Goal: Information Seeking & Learning: Learn about a topic

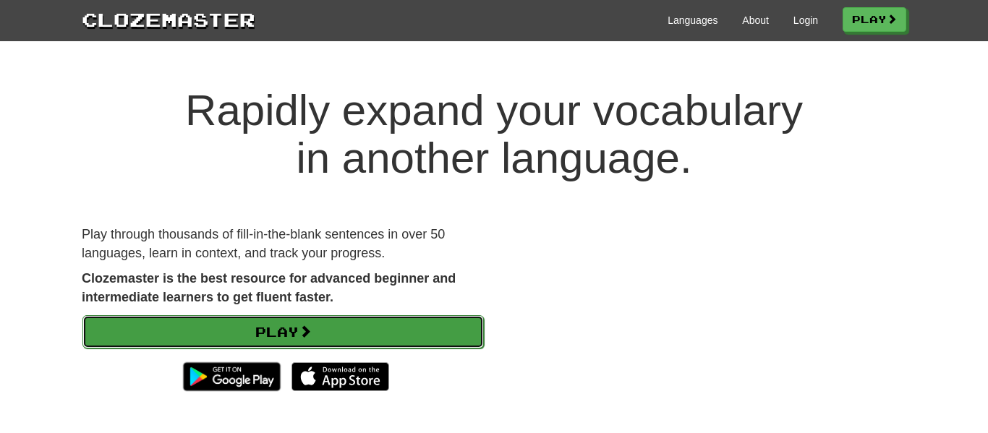
click at [348, 321] on link "Play" at bounding box center [282, 331] width 401 height 33
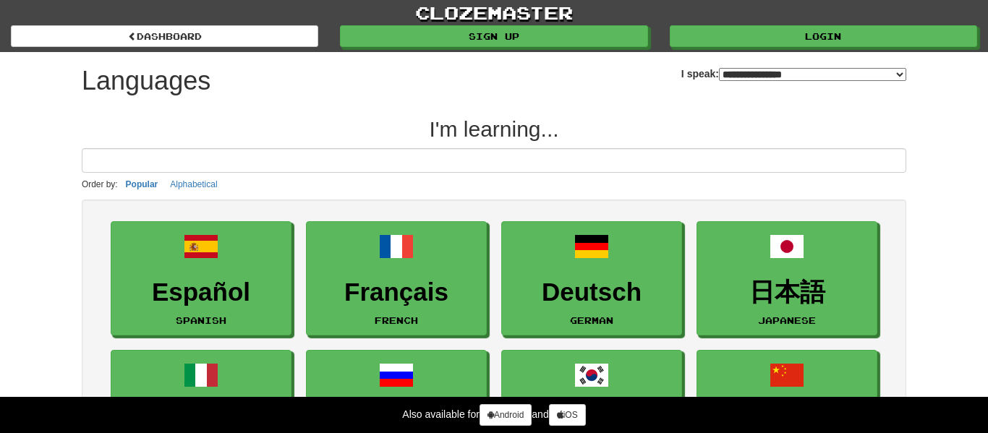
select select "*******"
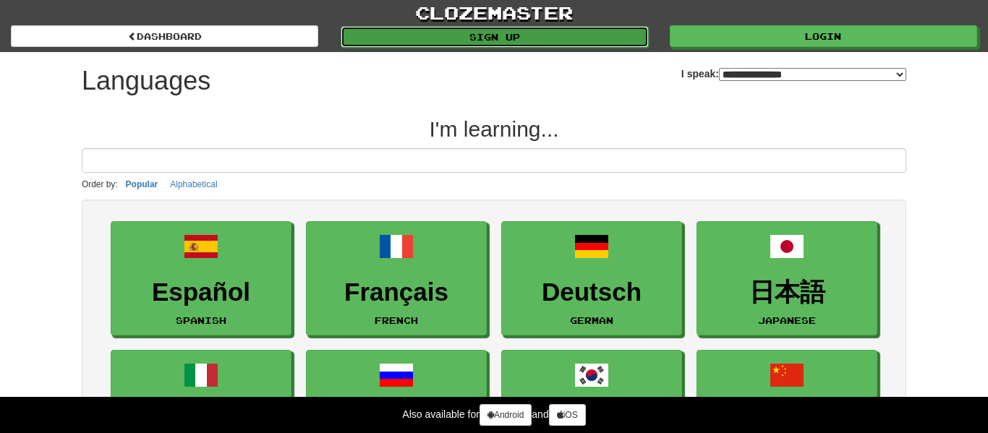
click at [480, 43] on link "Sign up" at bounding box center [494, 37] width 307 height 22
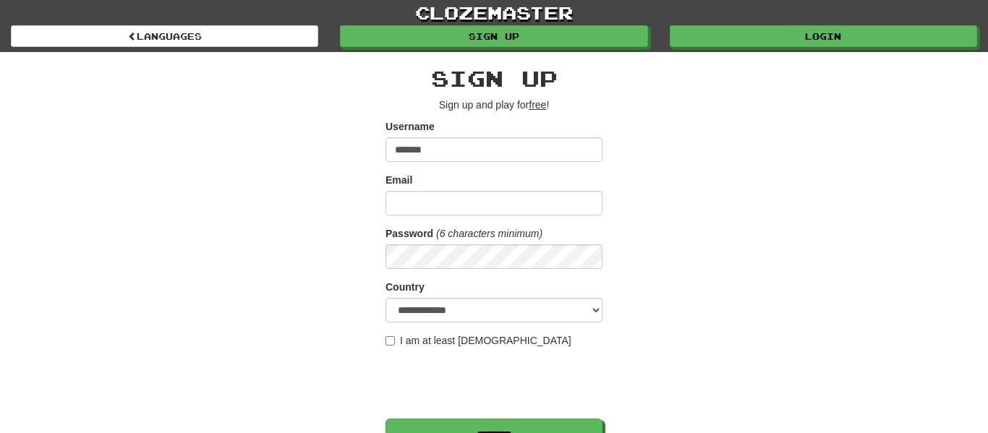
type input "*******"
click at [482, 197] on input "Email" at bounding box center [493, 203] width 217 height 25
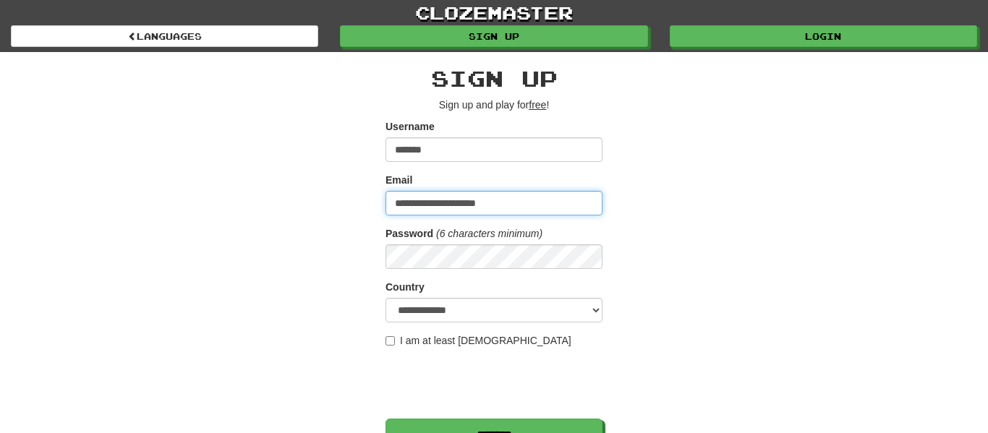
type input "**********"
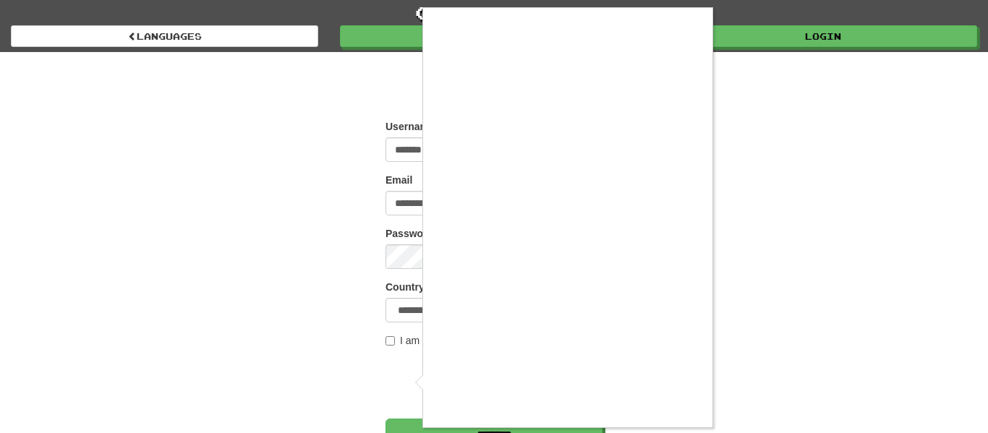
click at [393, 338] on div at bounding box center [494, 216] width 988 height 433
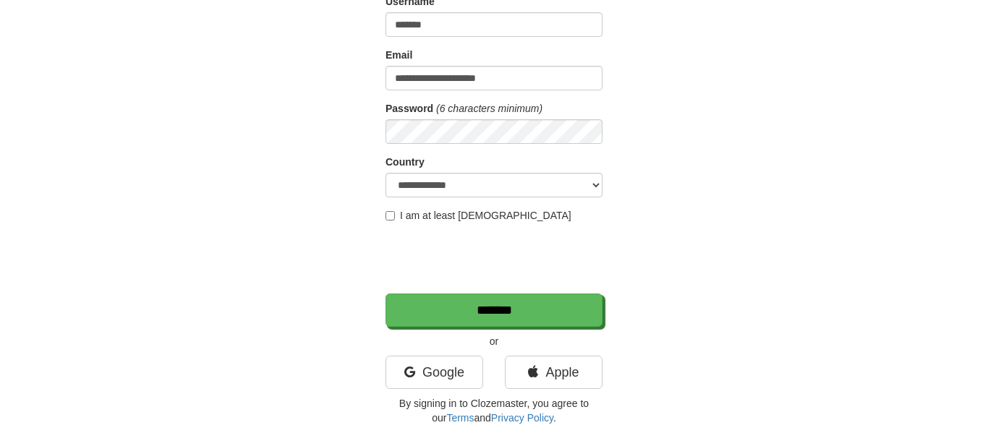
scroll to position [142, 0]
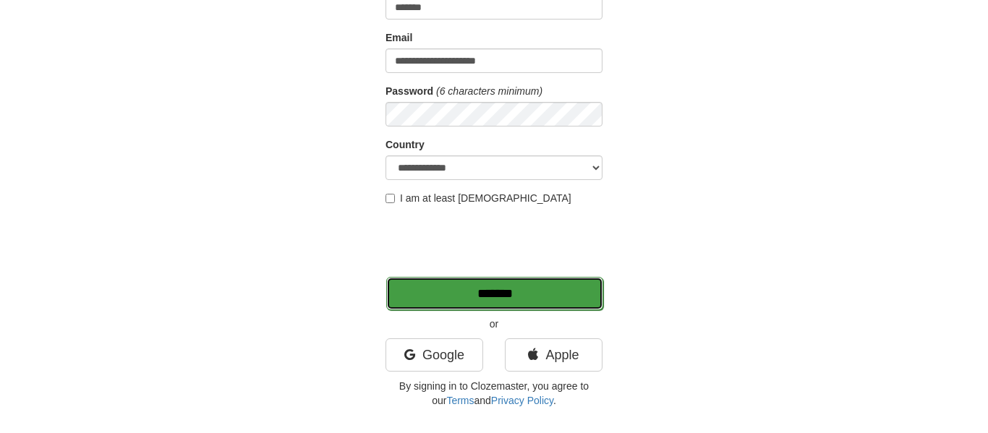
click at [506, 304] on input "*******" at bounding box center [494, 293] width 217 height 33
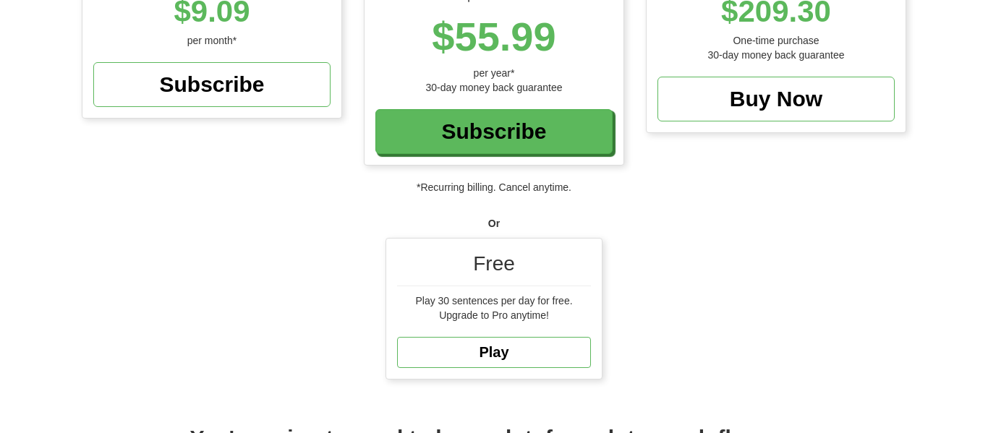
scroll to position [309, 0]
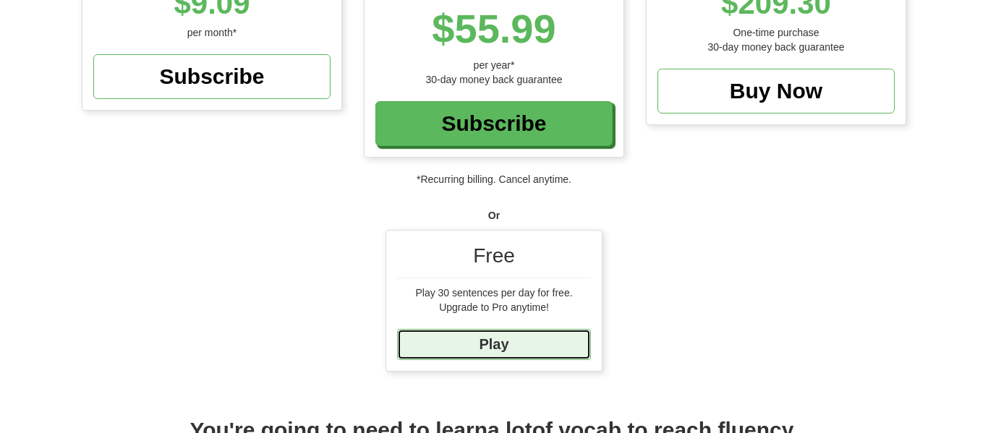
click at [489, 341] on link "Play" at bounding box center [494, 344] width 194 height 31
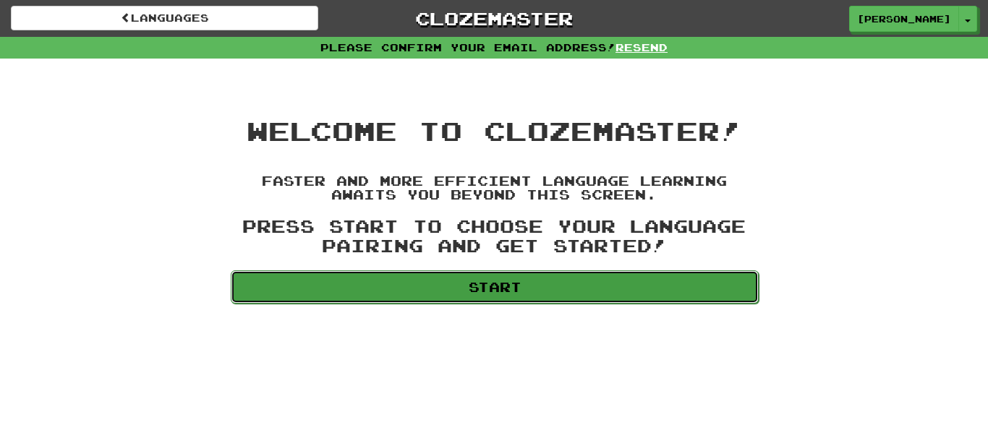
click at [512, 293] on link "Start" at bounding box center [495, 286] width 528 height 33
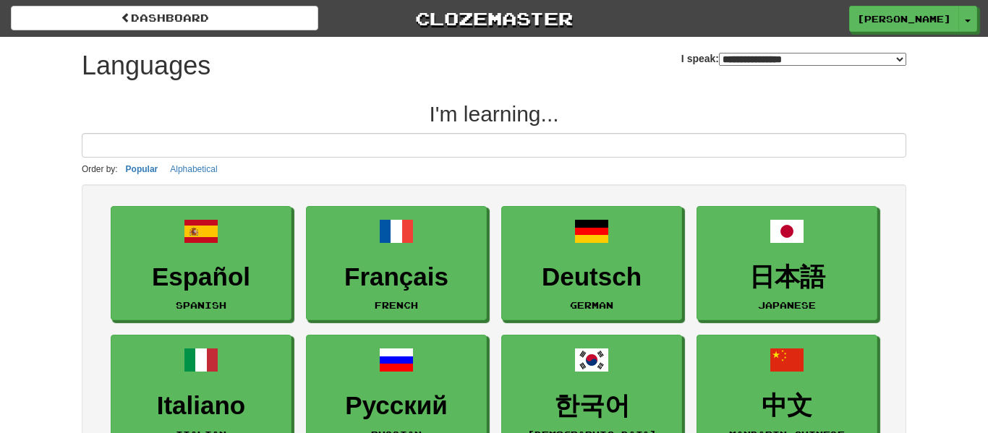
select select "*******"
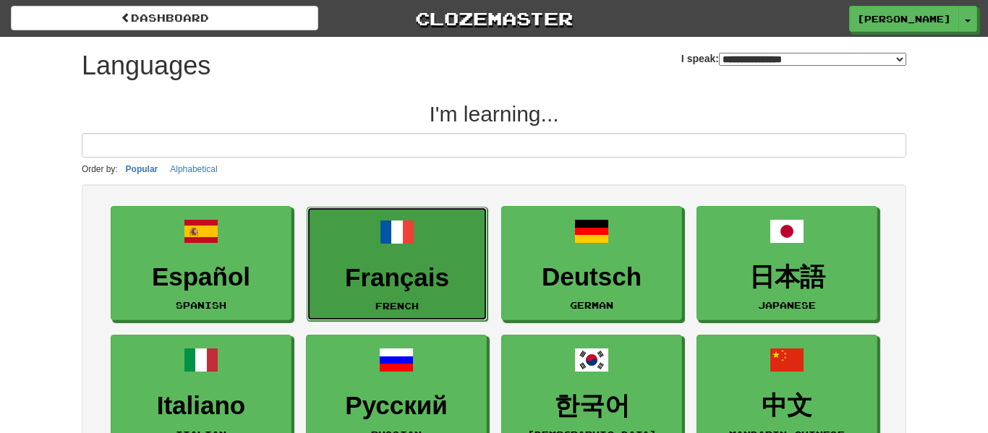
click at [409, 253] on link "Français French" at bounding box center [397, 264] width 181 height 115
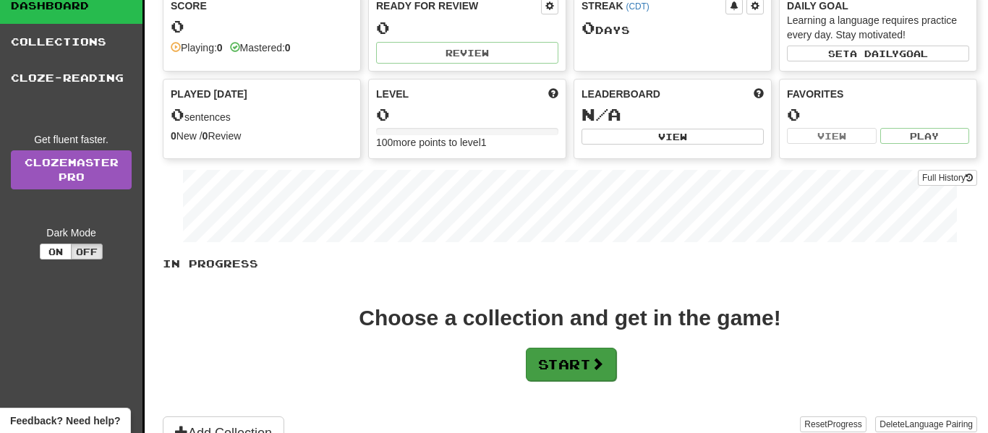
scroll to position [80, 0]
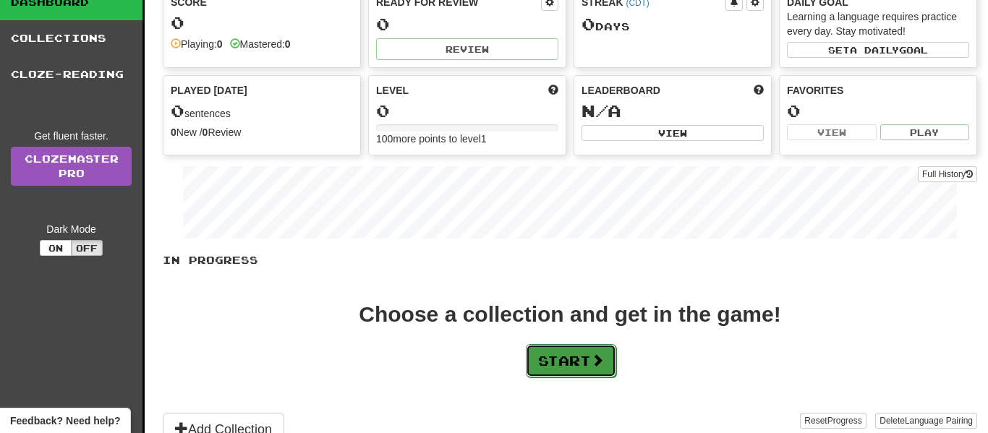
click at [578, 353] on button "Start" at bounding box center [571, 360] width 90 height 33
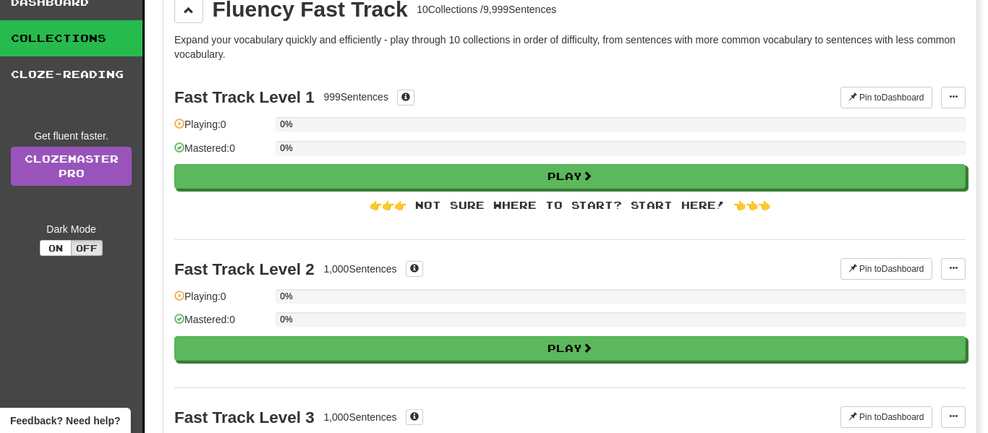
scroll to position [0, 0]
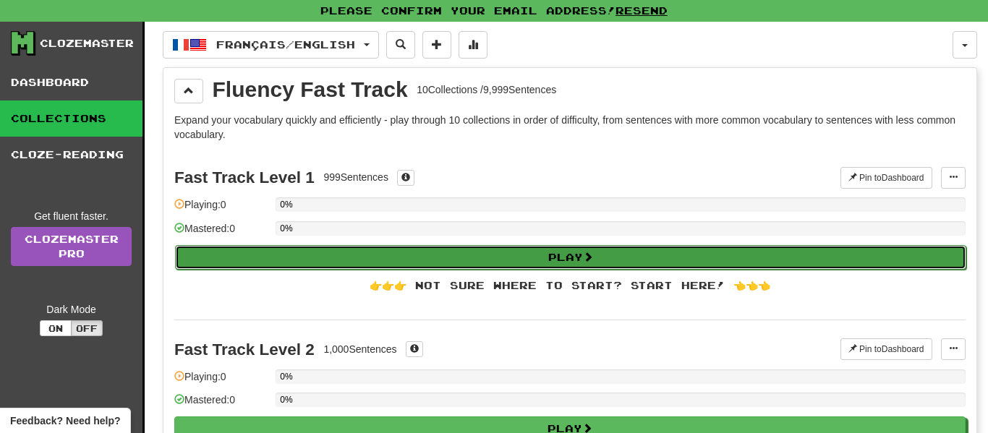
click at [464, 263] on button "Play" at bounding box center [570, 257] width 791 height 25
select select "**"
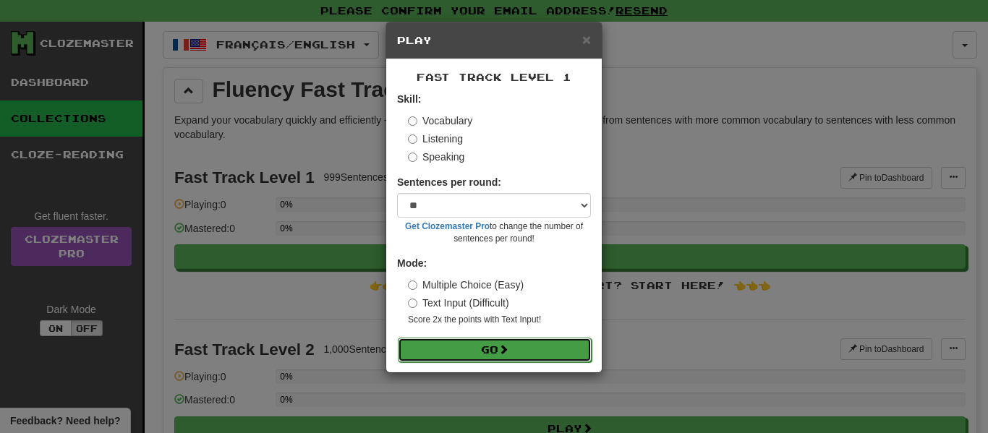
click at [465, 357] on button "Go" at bounding box center [495, 350] width 194 height 25
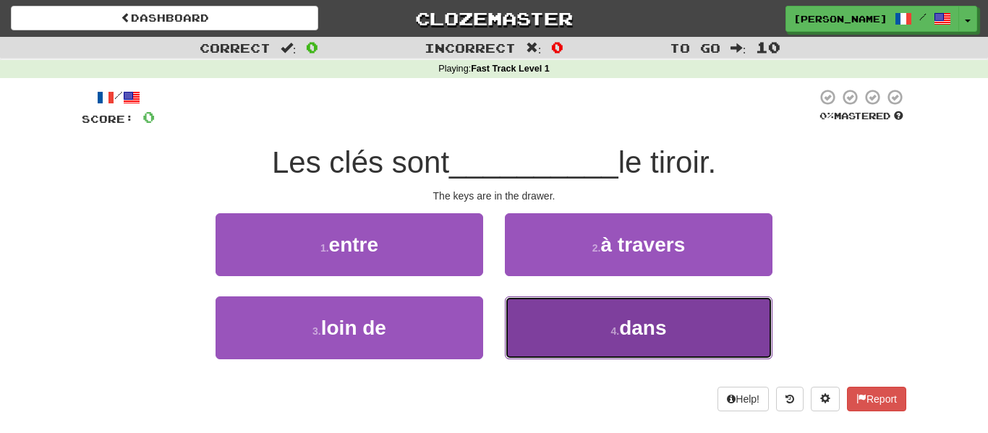
click at [588, 344] on button "4 . dans" at bounding box center [639, 327] width 268 height 63
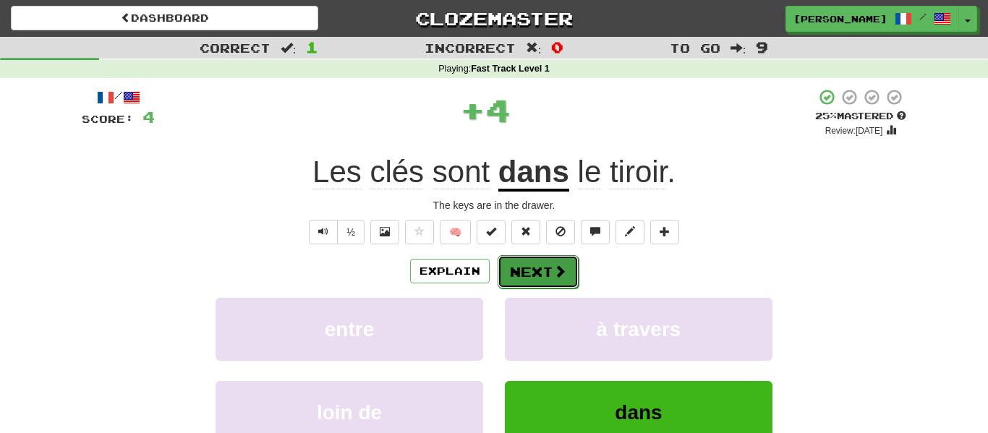
click at [529, 273] on button "Next" at bounding box center [538, 271] width 81 height 33
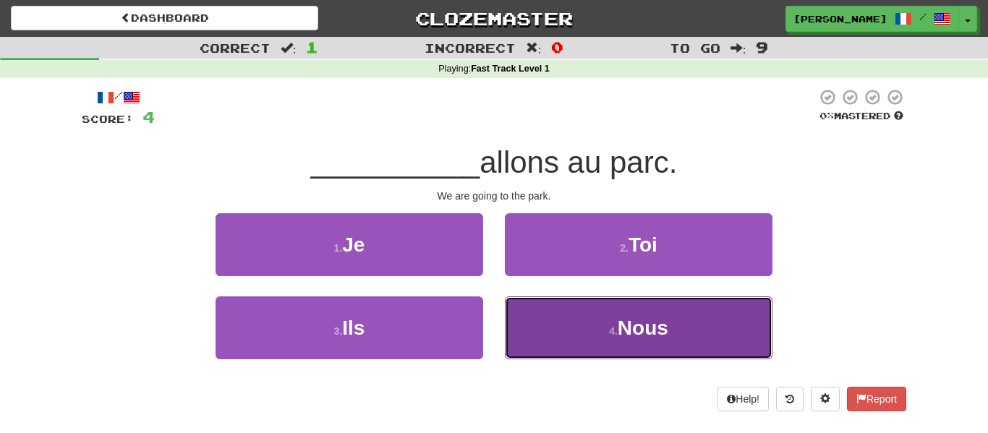
click at [631, 320] on span "Nous" at bounding box center [643, 328] width 51 height 22
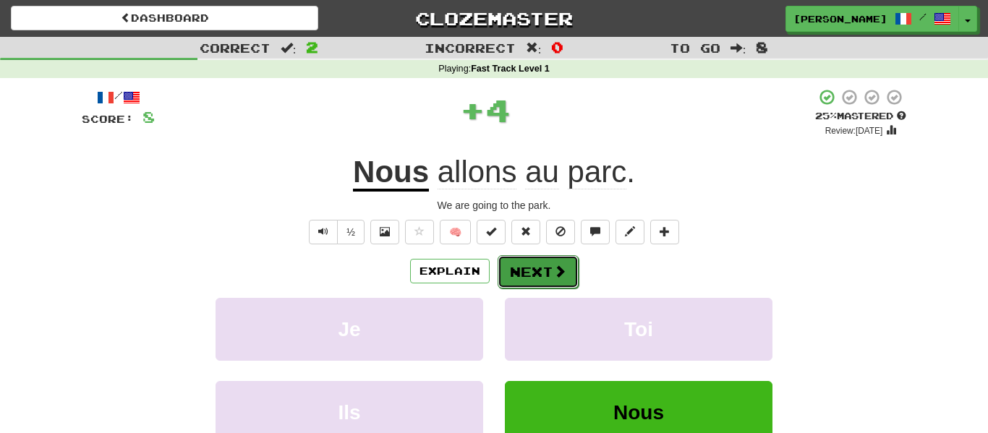
click at [520, 265] on button "Next" at bounding box center [538, 271] width 81 height 33
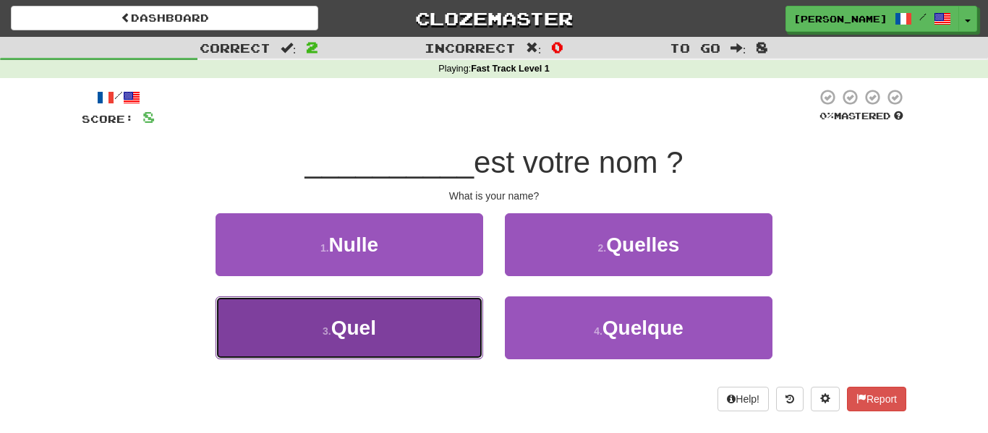
click at [434, 310] on button "3 . Quel" at bounding box center [350, 327] width 268 height 63
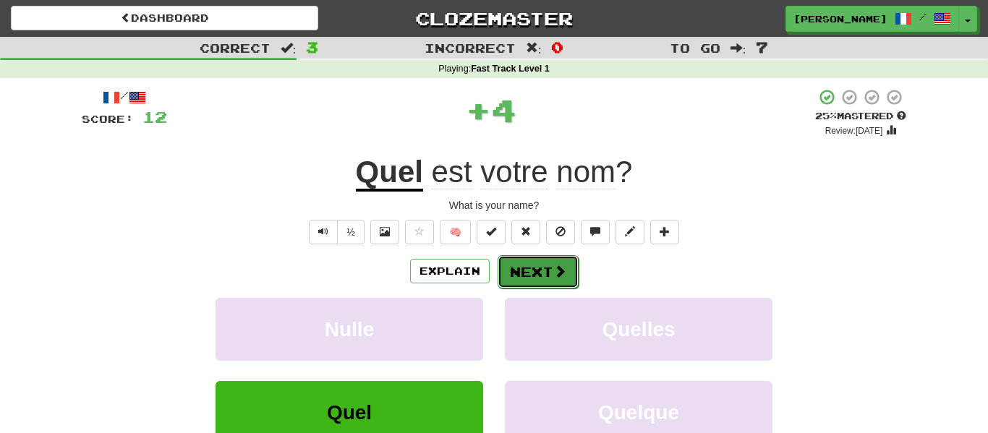
click at [552, 279] on button "Next" at bounding box center [538, 271] width 81 height 33
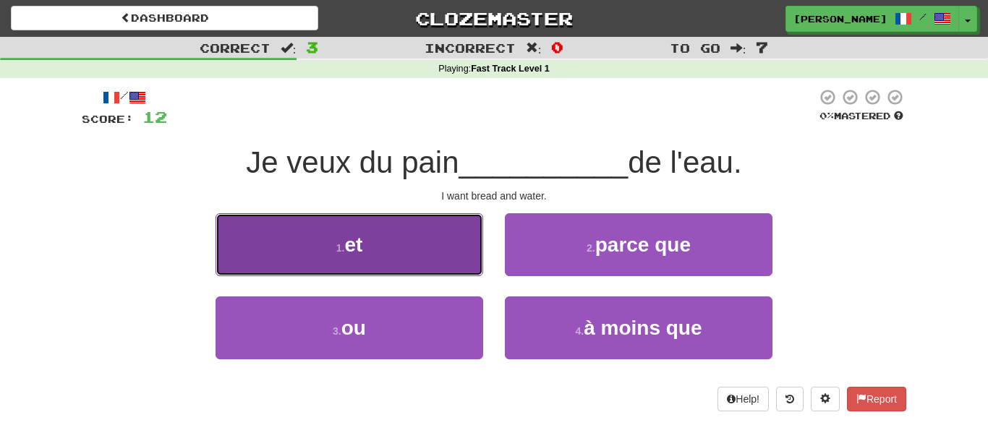
click at [422, 254] on button "1 . et" at bounding box center [350, 244] width 268 height 63
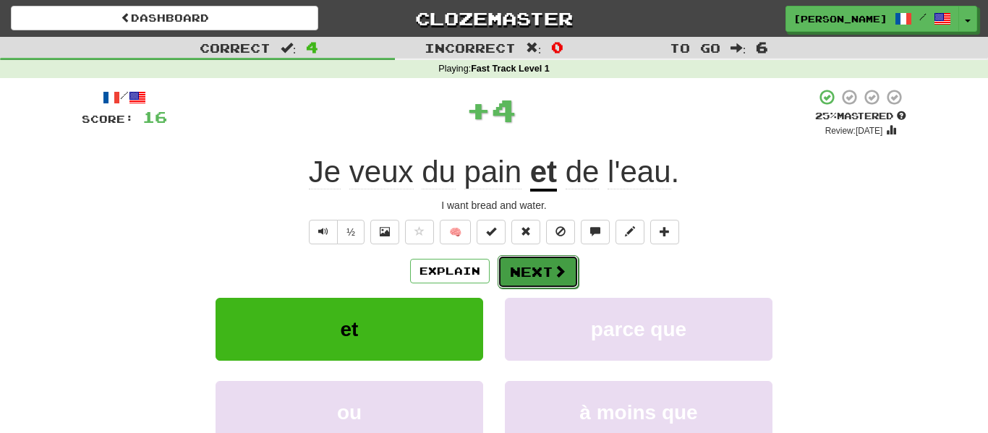
click at [541, 282] on button "Next" at bounding box center [538, 271] width 81 height 33
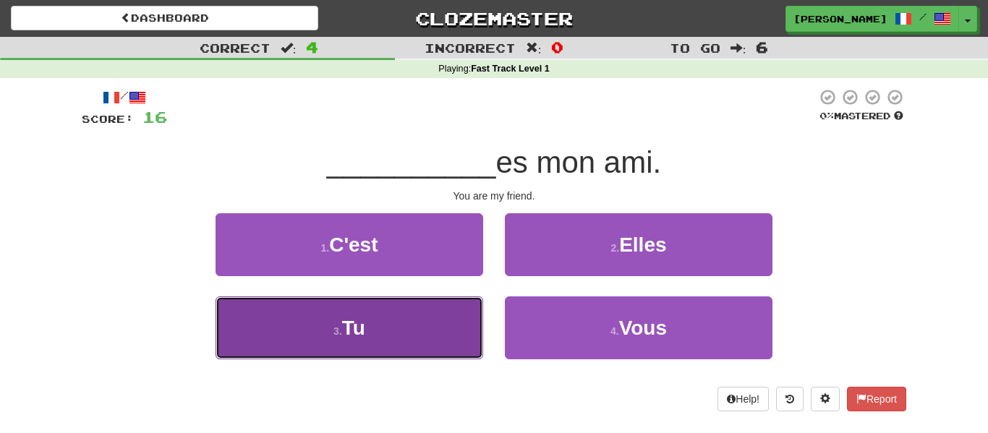
click at [380, 320] on button "3 . Tu" at bounding box center [350, 327] width 268 height 63
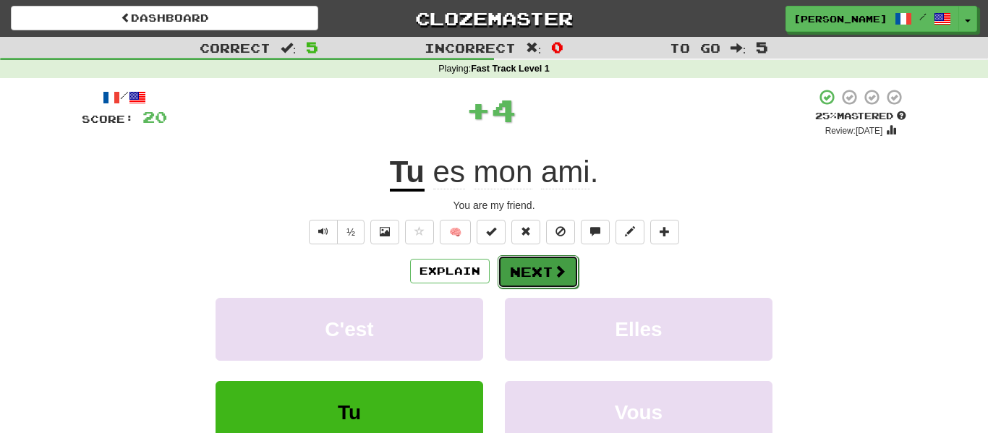
click at [558, 272] on span at bounding box center [559, 271] width 13 height 13
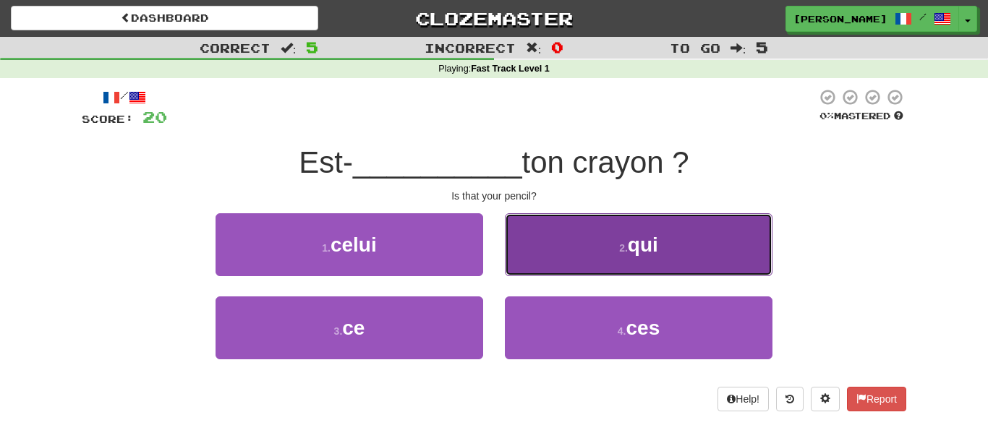
click at [545, 234] on button "2 . qui" at bounding box center [639, 244] width 268 height 63
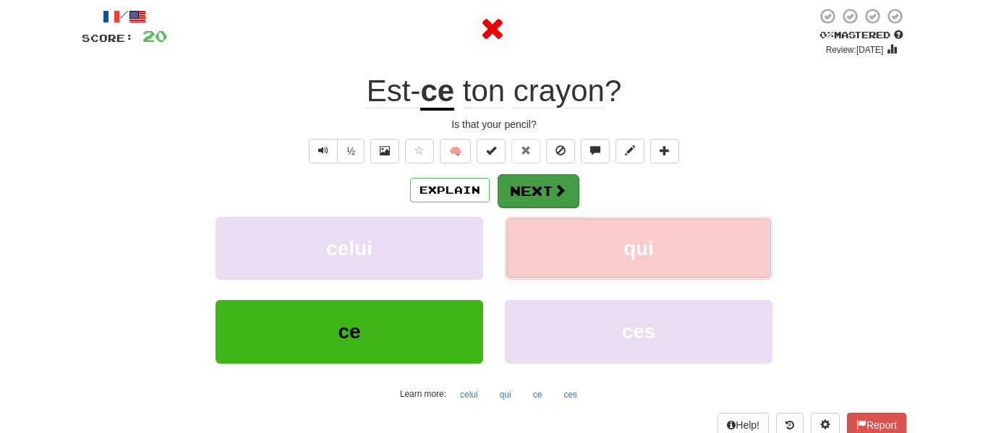
scroll to position [82, 0]
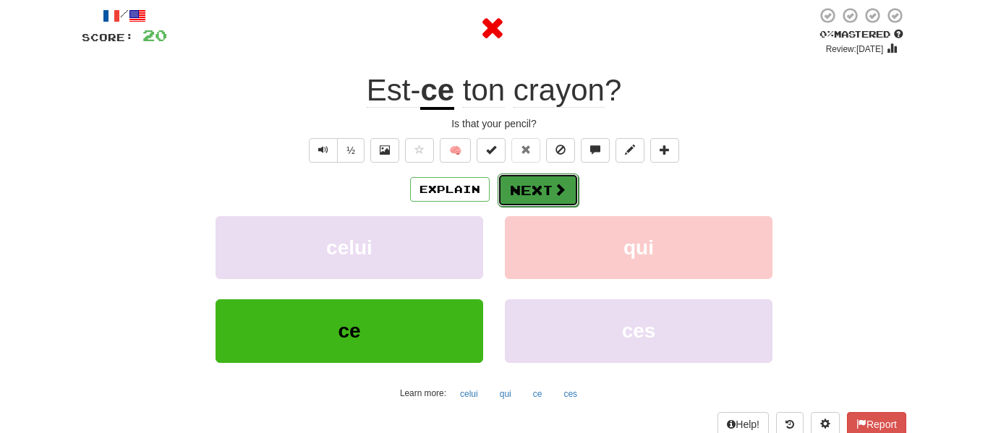
click at [553, 195] on span at bounding box center [559, 189] width 13 height 13
